Goal: Transaction & Acquisition: Download file/media

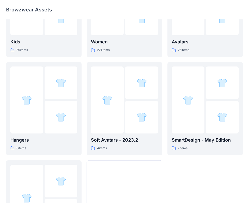
scroll to position [126, 0]
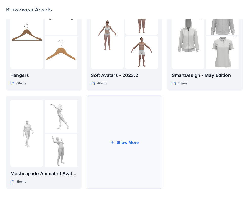
click at [120, 140] on button "Show More" at bounding box center [125, 142] width 76 height 93
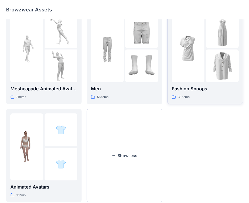
scroll to position [199, 0]
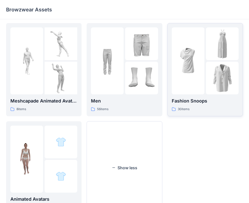
click at [200, 73] on img at bounding box center [188, 60] width 33 height 33
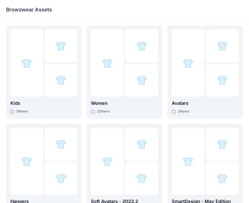
click at [113, 58] on img at bounding box center [107, 63] width 10 height 10
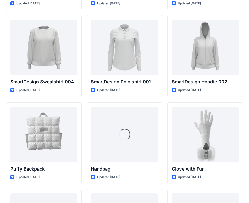
scroll to position [3844, 0]
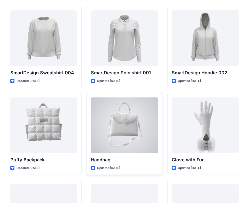
click at [142, 138] on div at bounding box center [124, 125] width 67 height 56
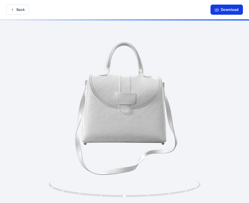
click at [232, 12] on button "Download" at bounding box center [227, 10] width 32 height 10
